Goal: Information Seeking & Learning: Learn about a topic

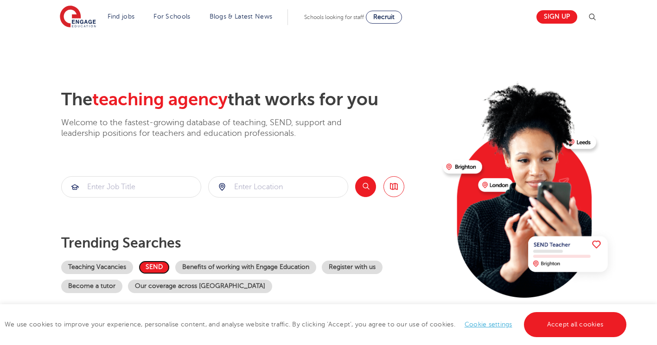
click at [153, 265] on link "SEND" at bounding box center [154, 266] width 31 height 13
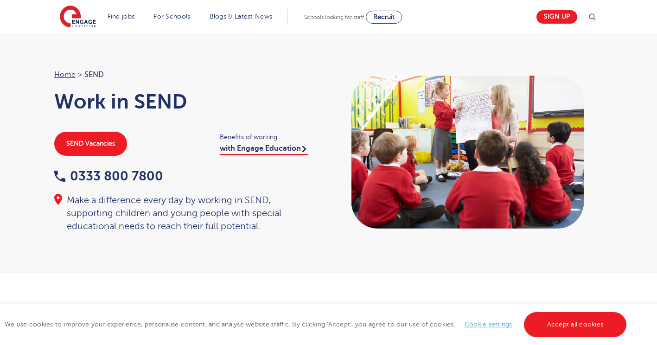
scroll to position [13, 0]
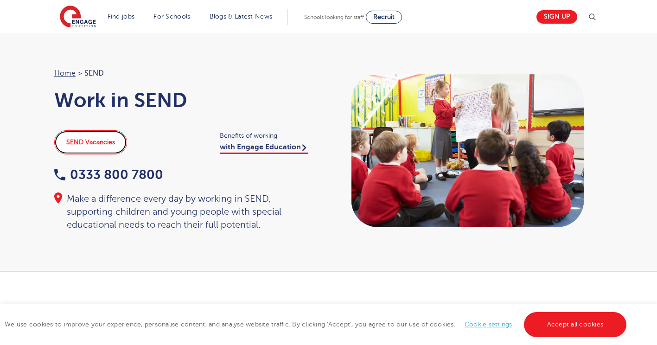
click at [101, 142] on link "SEND Vacancies" at bounding box center [90, 142] width 73 height 24
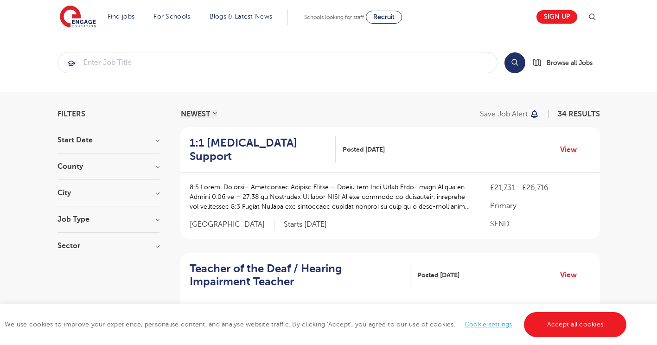
click at [156, 166] on h3 "County" at bounding box center [108, 166] width 102 height 7
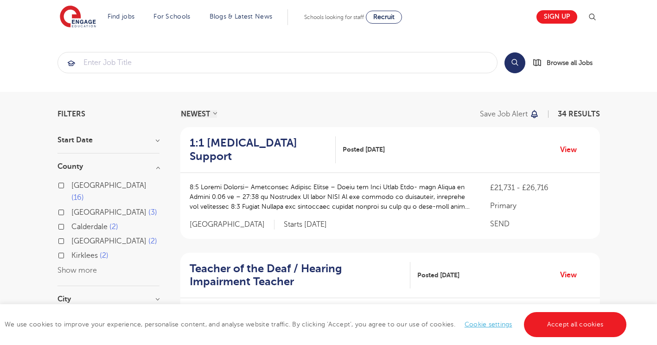
click at [82, 253] on div "Leeds 16 [GEOGRAPHIC_DATA] 3 Calderdale 2 [GEOGRAPHIC_DATA] 2 Kirklees 2 Show m…" at bounding box center [108, 227] width 102 height 97
click at [80, 266] on button "Show more" at bounding box center [76, 270] width 39 height 8
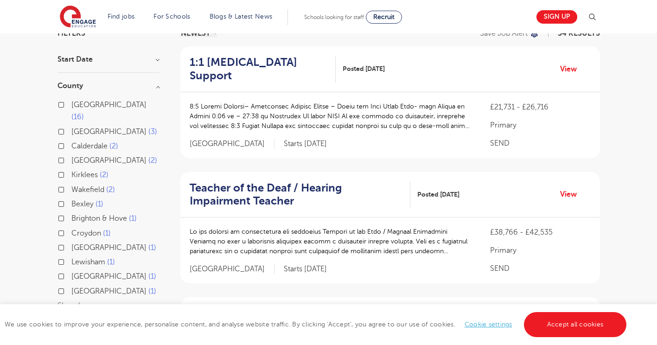
scroll to position [80, 0]
